Goal: Check status: Check status

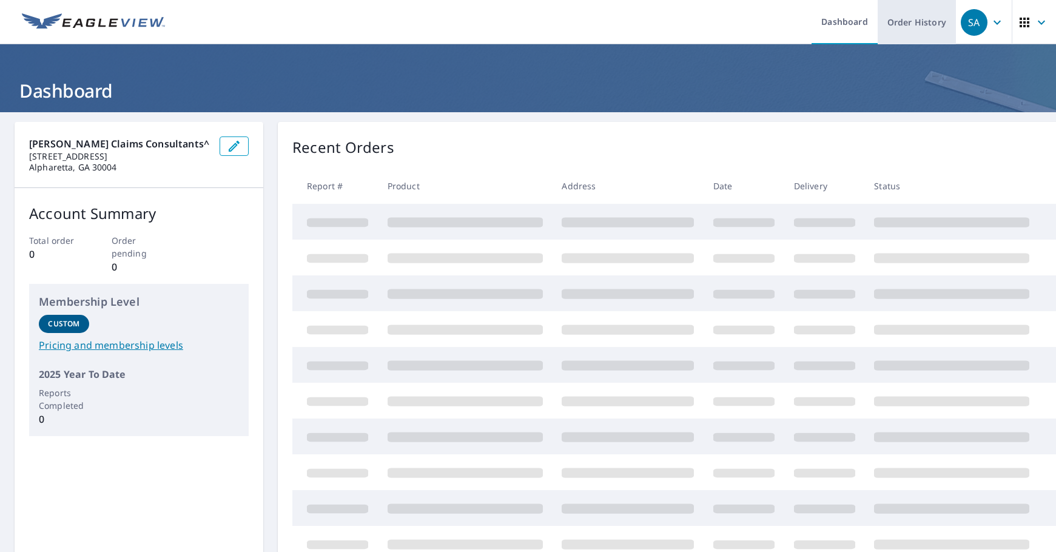
click at [893, 13] on link "Order History" at bounding box center [916, 22] width 78 height 44
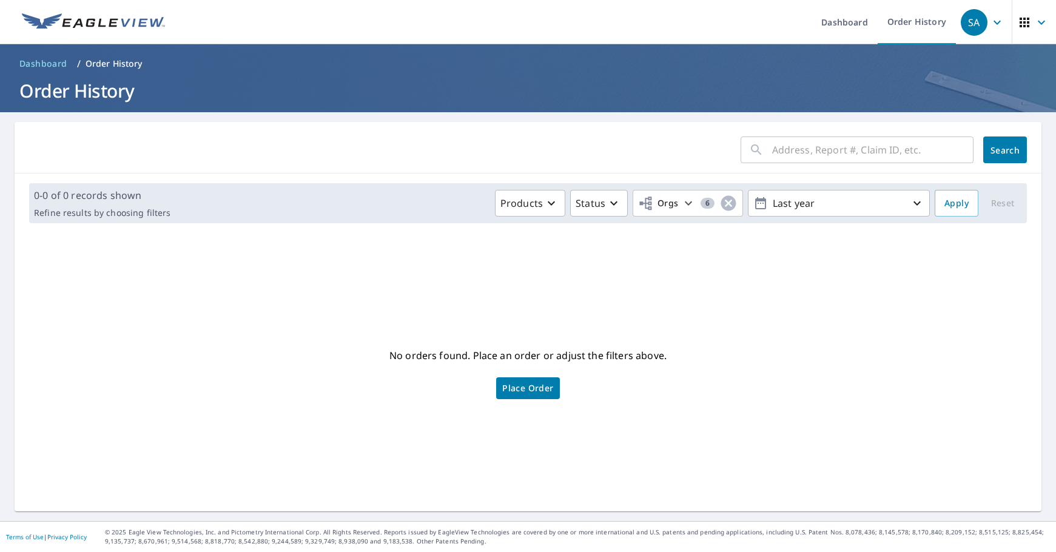
click at [919, 154] on input "text" at bounding box center [872, 150] width 201 height 34
paste input "19907 [GEOGRAPHIC_DATA] CT"
type input "19907 [GEOGRAPHIC_DATA] CT"
click at [993, 155] on span "Search" at bounding box center [1005, 150] width 24 height 12
